Goal: Information Seeking & Learning: Find specific fact

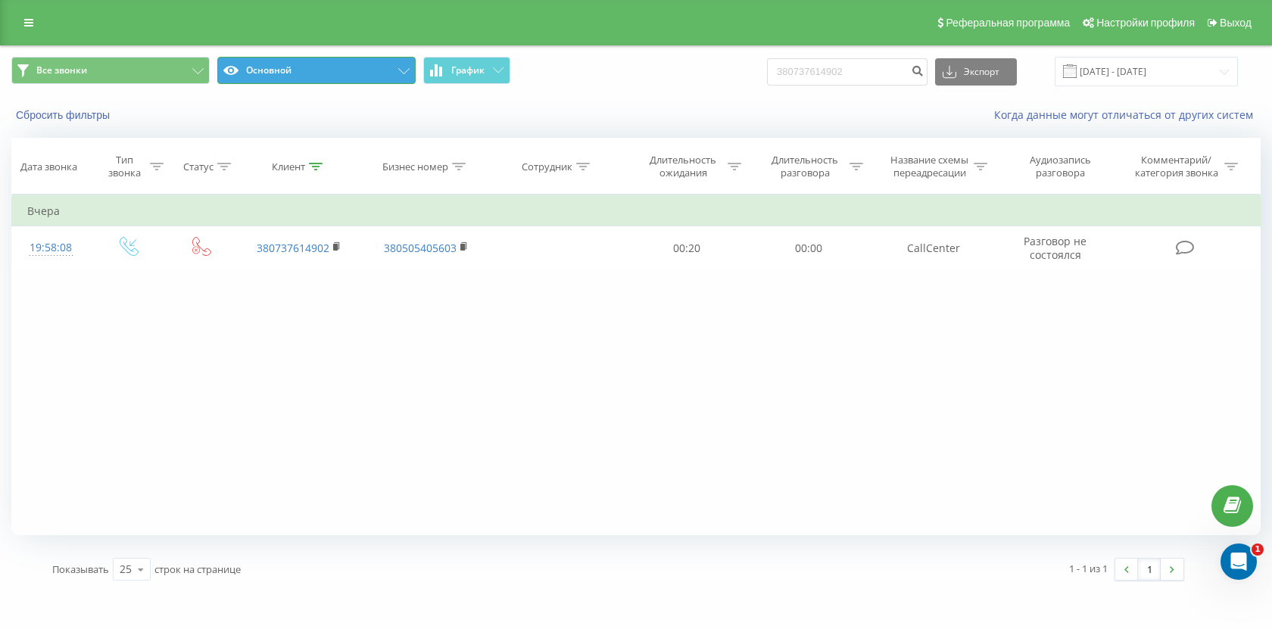
click at [359, 80] on button "Основной" at bounding box center [316, 70] width 198 height 27
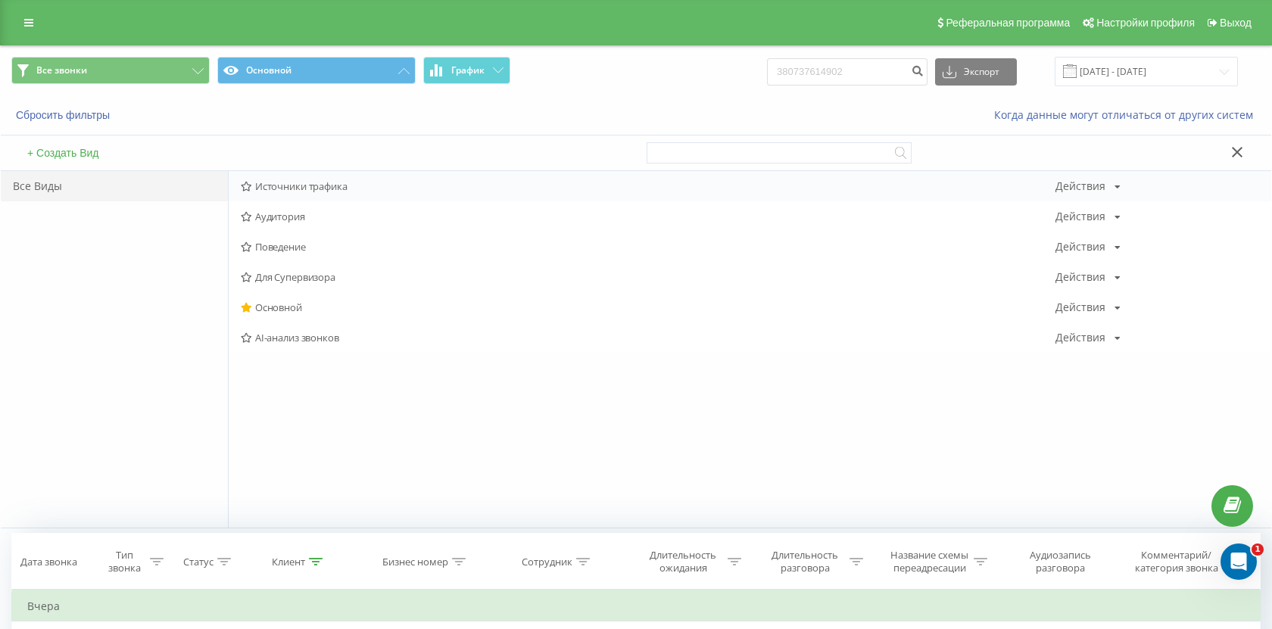
click at [356, 182] on span "Источники трафика" at bounding box center [648, 186] width 815 height 11
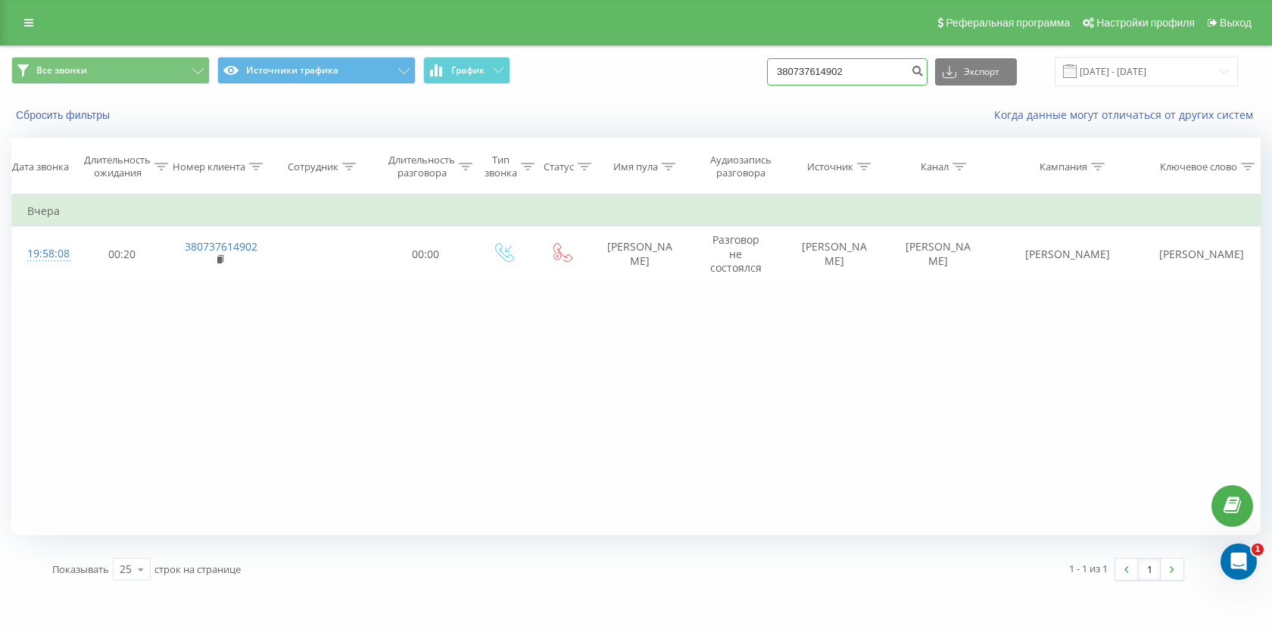
click at [846, 81] on input "380737614902" at bounding box center [847, 71] width 161 height 27
paste input "970288390"
type input "380970288390"
click at [928, 73] on button "submit" at bounding box center [917, 71] width 20 height 27
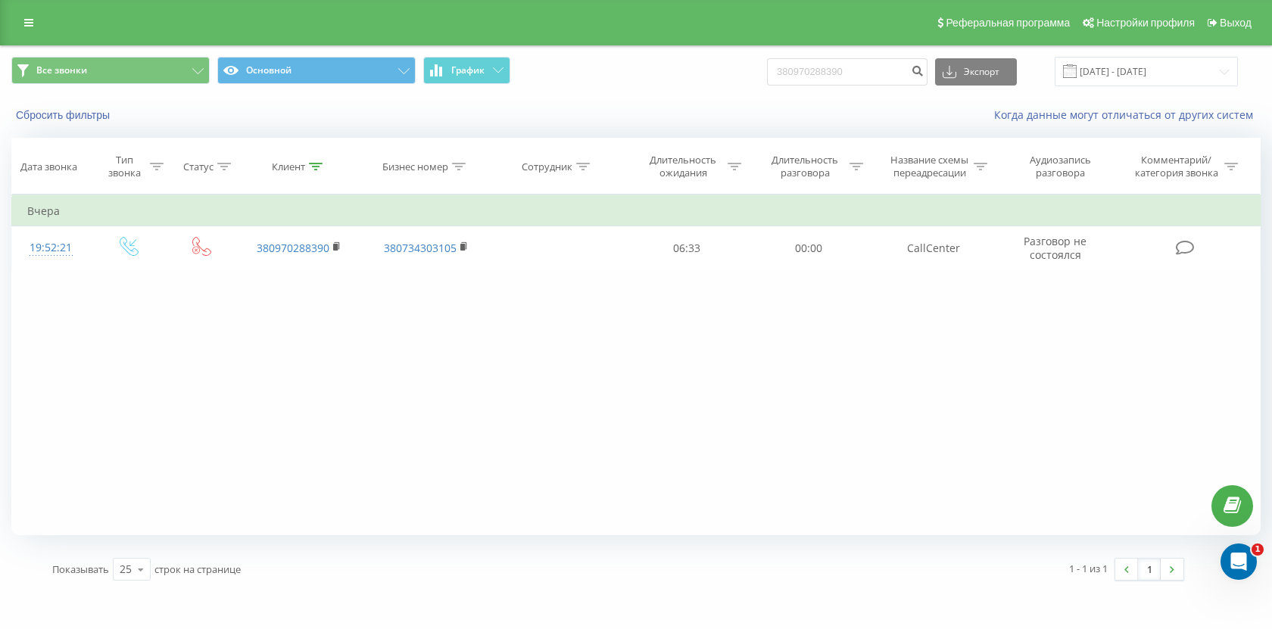
click at [367, 88] on div "Все звонки Основной График 380970288390 Экспорт .csv .xls .xlsx 19.06.2025 - 19…" at bounding box center [636, 71] width 1271 height 51
click at [367, 72] on button "Основной" at bounding box center [316, 70] width 198 height 27
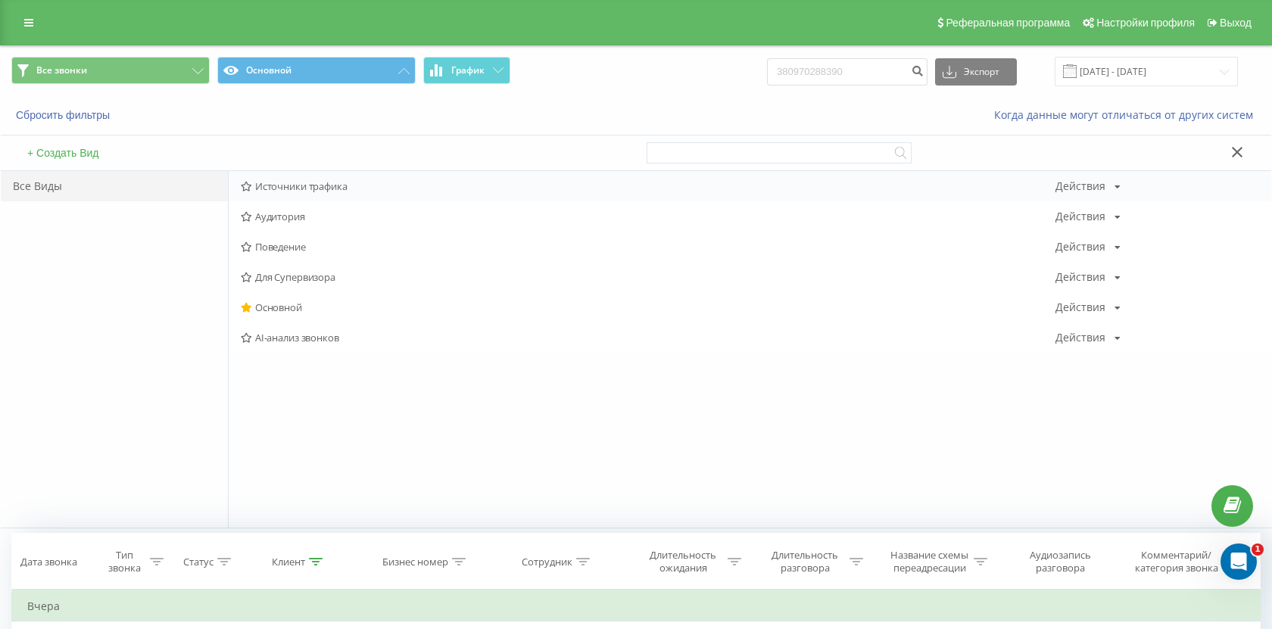
click at [356, 183] on span "Источники трафика" at bounding box center [648, 186] width 815 height 11
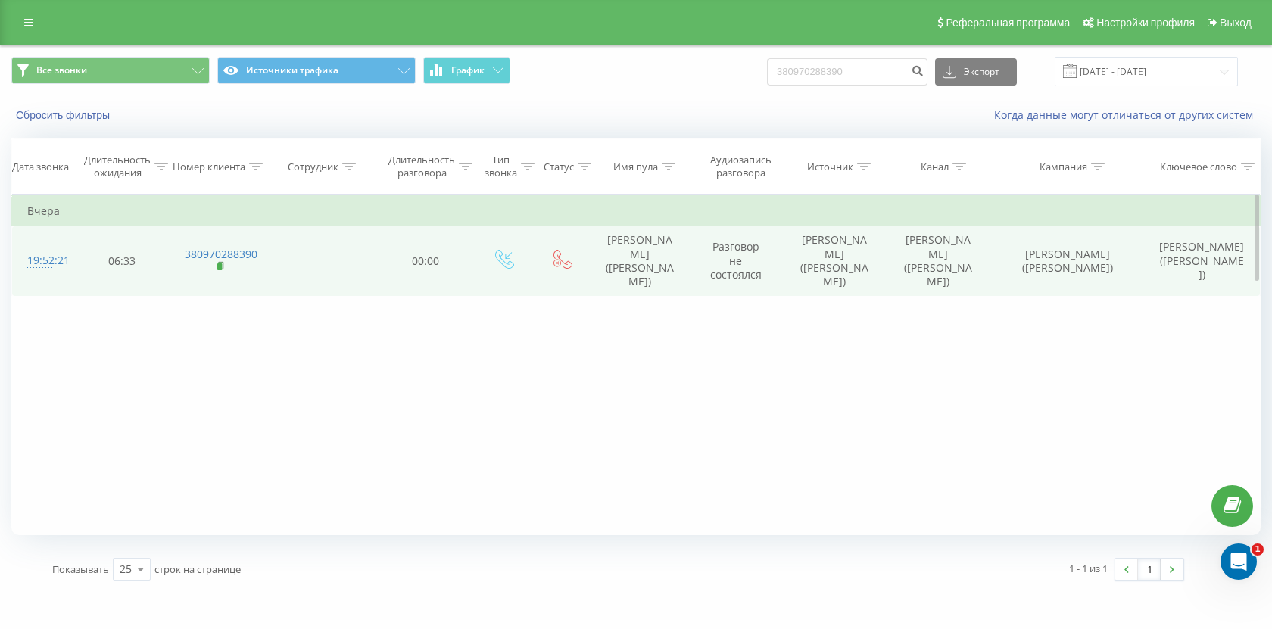
click at [222, 264] on rect at bounding box center [219, 267] width 5 height 7
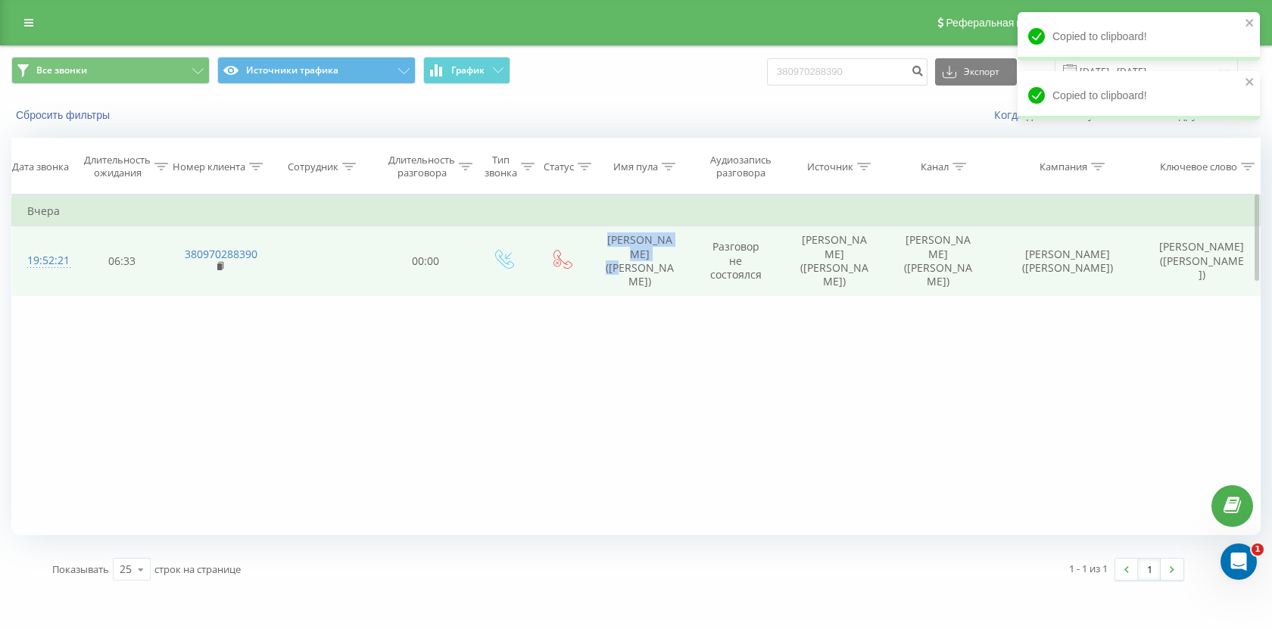
drag, startPoint x: 672, startPoint y: 264, endPoint x: 604, endPoint y: 242, distance: 71.9
click at [604, 242] on td "Дім Ріа (Поляков)" at bounding box center [640, 261] width 100 height 70
copy td "Дім Ріа (Поляков)"
